Goal: Find contact information: Find contact information

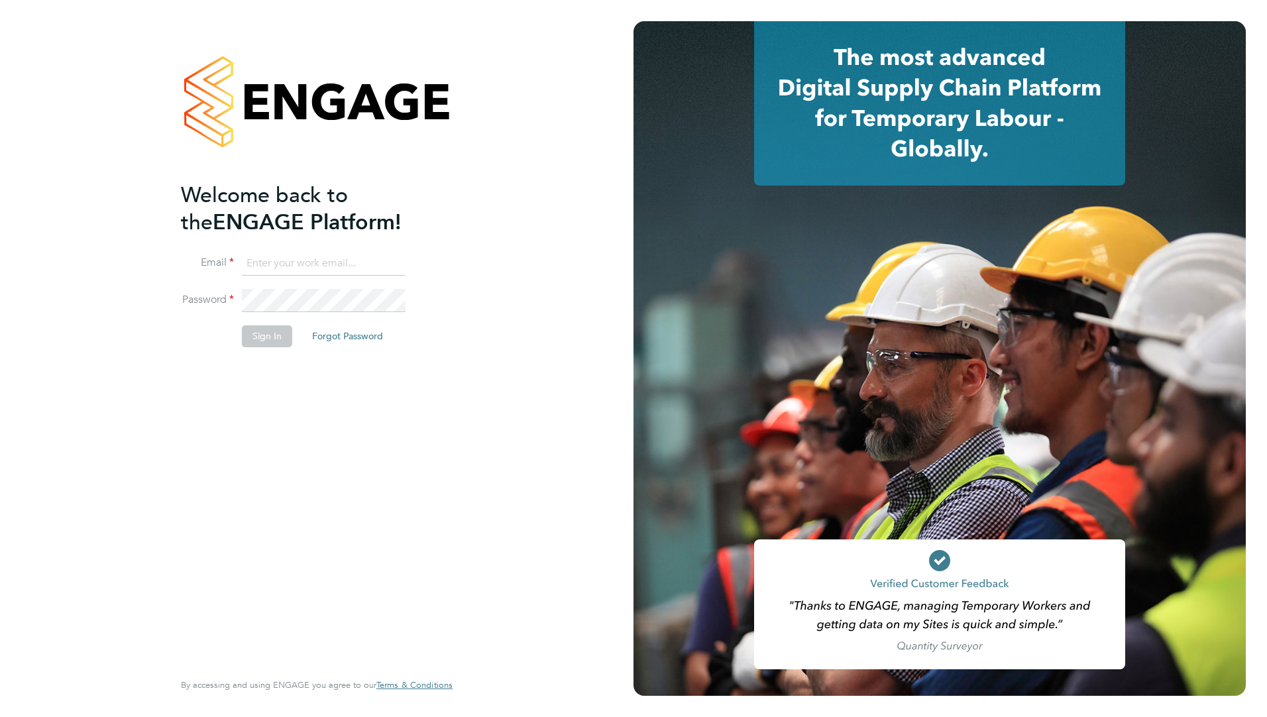
type input "[PERSON_NAME][EMAIL_ADDRESS][DOMAIN_NAME]"
click at [267, 342] on button "Sign In" at bounding box center [267, 335] width 50 height 21
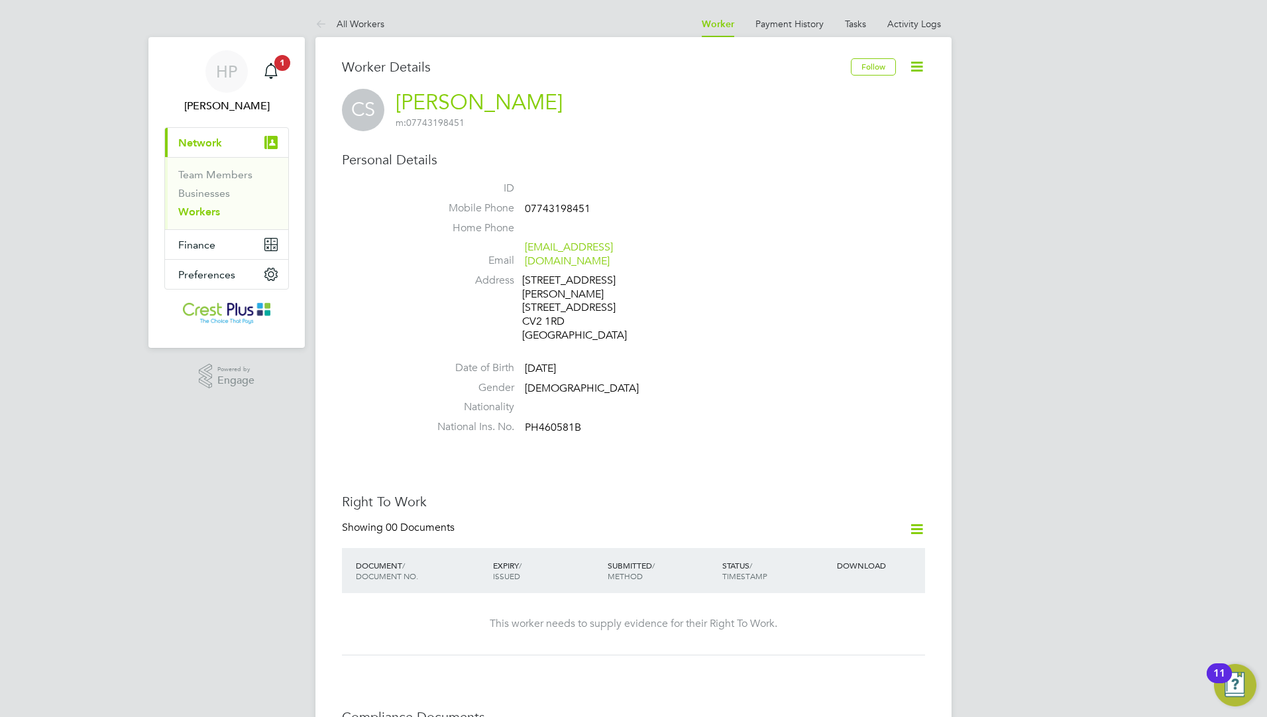
click at [541, 207] on span "07743198451" at bounding box center [558, 208] width 66 height 13
copy span "07743198451"
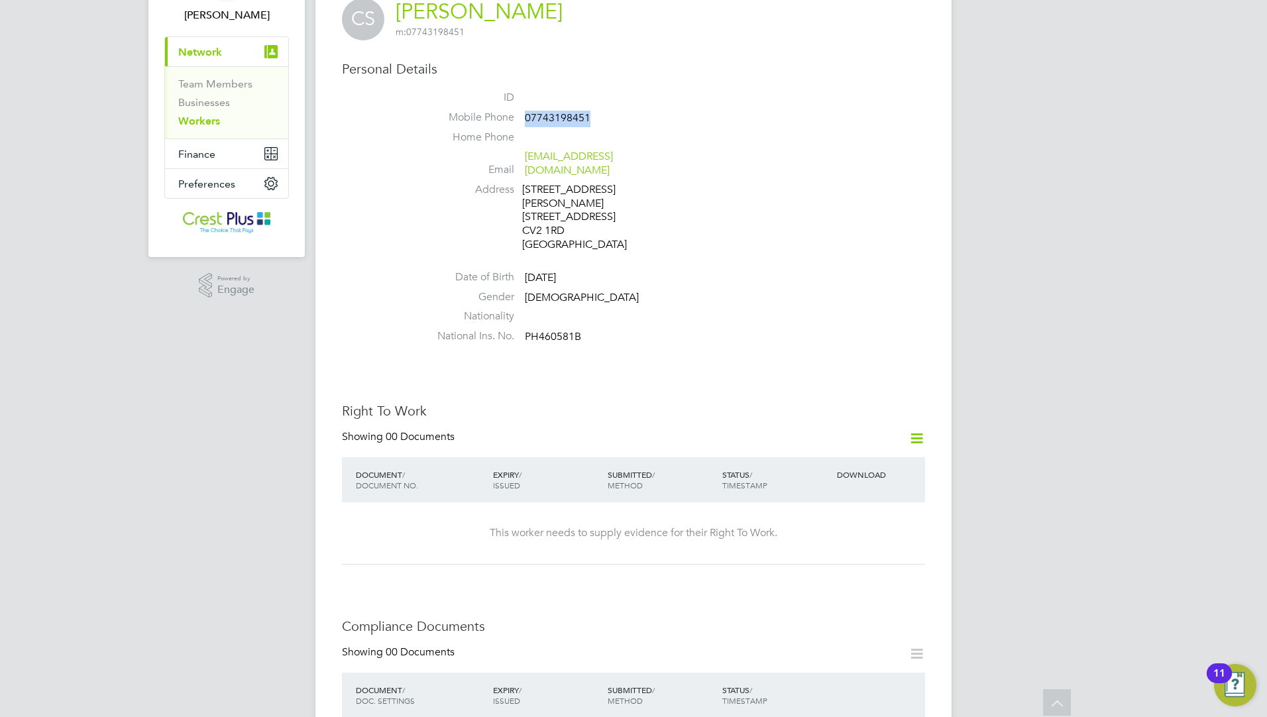
scroll to position [66, 0]
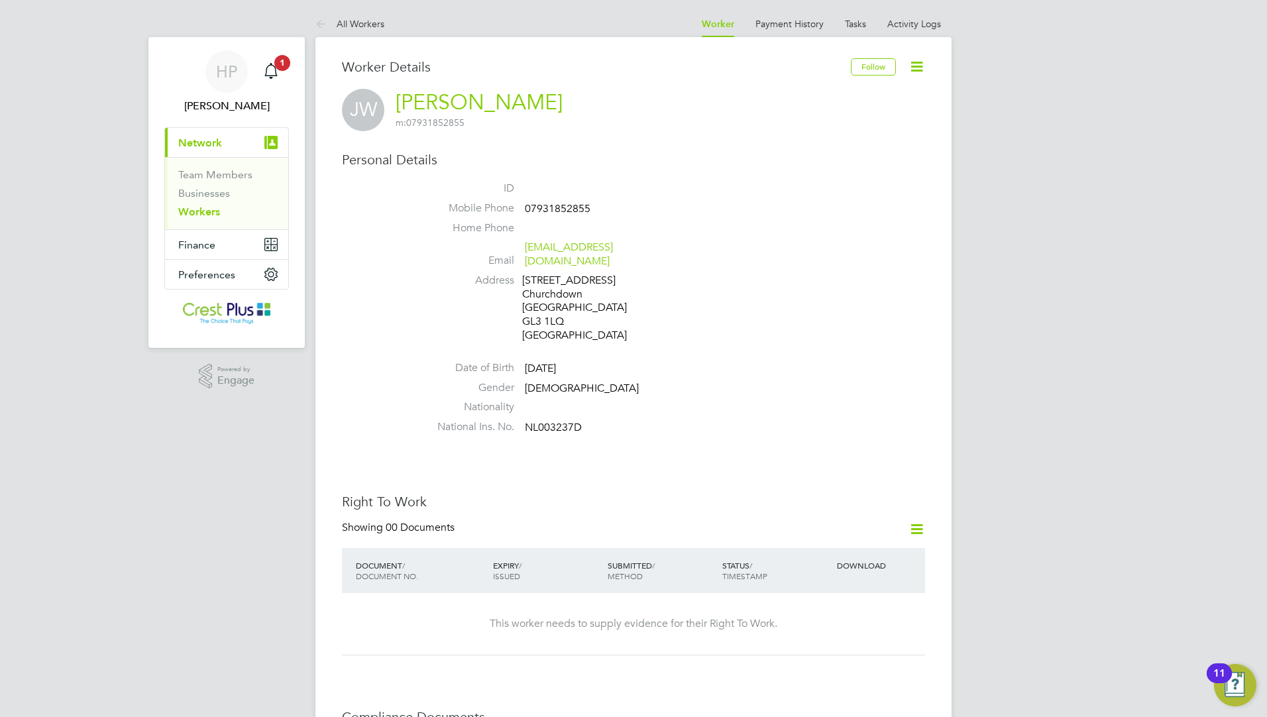
click at [571, 210] on span "07931852855" at bounding box center [558, 208] width 66 height 13
copy span "07931852855"
